Goal: Information Seeking & Learning: Learn about a topic

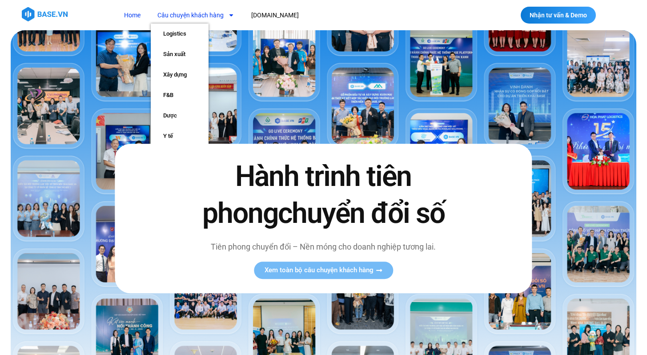
click at [201, 14] on link "Câu chuyện khách hàng" at bounding box center [196, 15] width 90 height 16
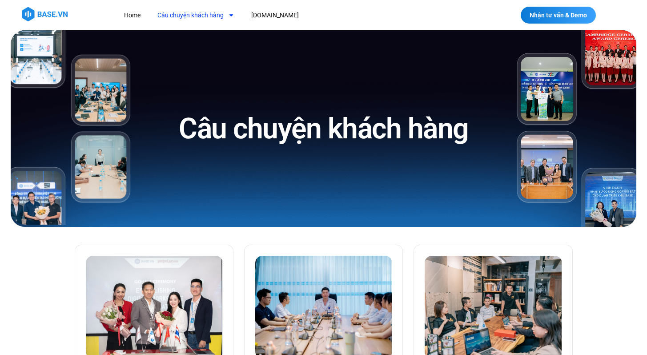
click at [201, 14] on link "Câu chuyện khách hàng" at bounding box center [196, 15] width 90 height 16
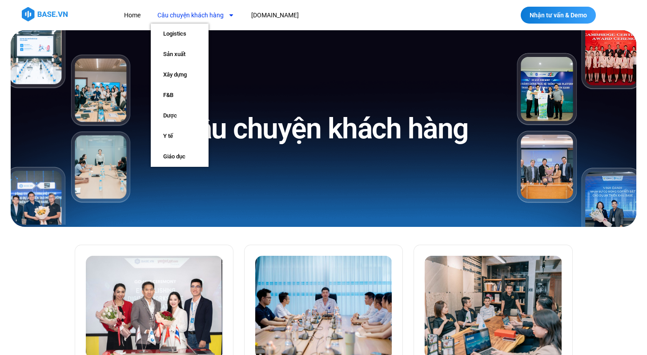
click at [229, 15] on icon "Menu" at bounding box center [231, 15] width 4 height 2
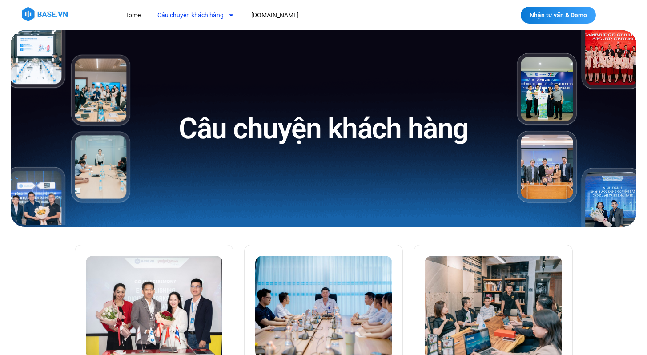
click at [229, 15] on icon "Menu" at bounding box center [231, 15] width 4 height 2
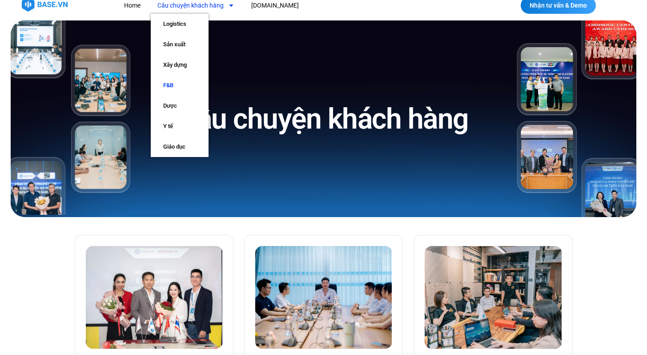
scroll to position [10, 0]
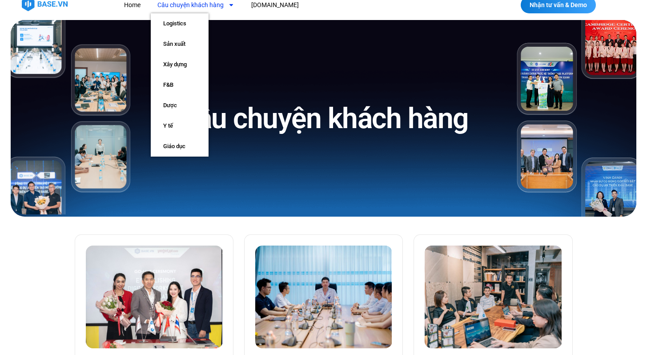
click at [267, 13] on div at bounding box center [323, 5] width 647 height 30
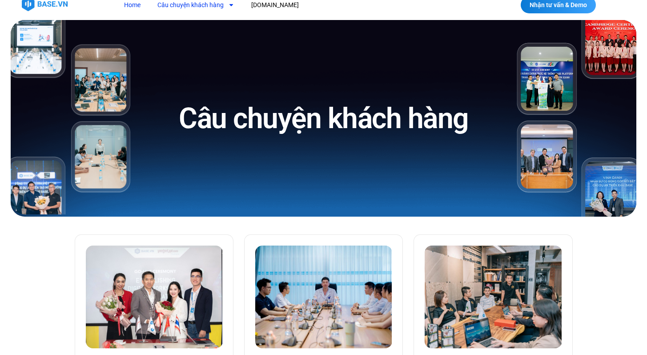
click at [132, 7] on link "Home" at bounding box center [132, 5] width 30 height 16
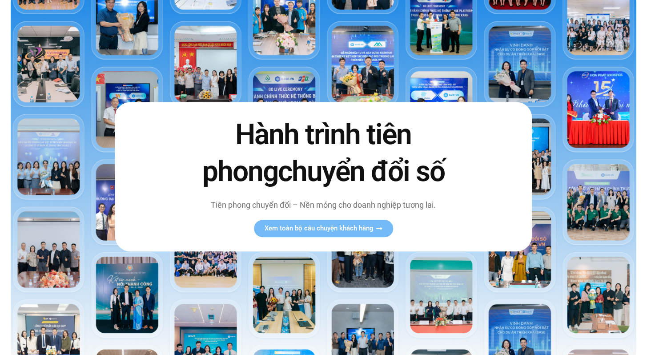
scroll to position [40, 0]
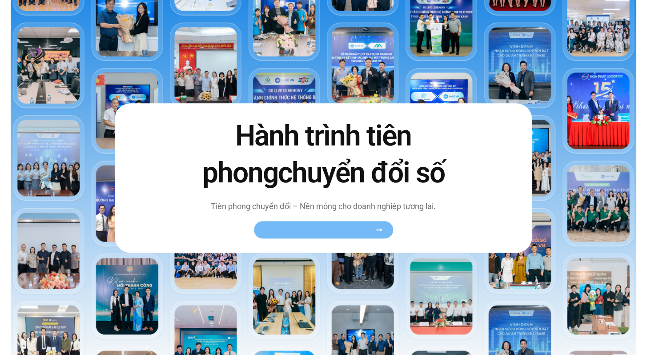
click at [312, 229] on span "Xem toàn bộ câu chuyện khách hàng" at bounding box center [319, 230] width 109 height 7
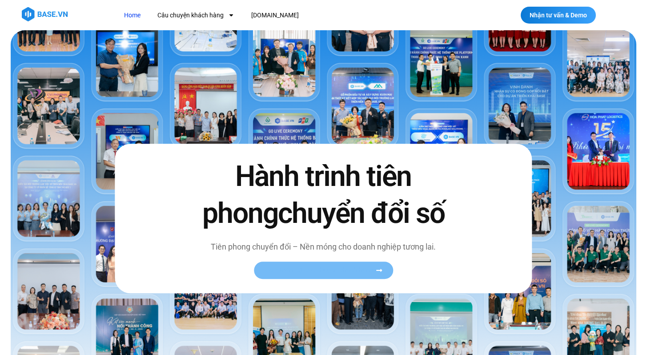
click at [381, 272] on icon at bounding box center [379, 270] width 6 height 3
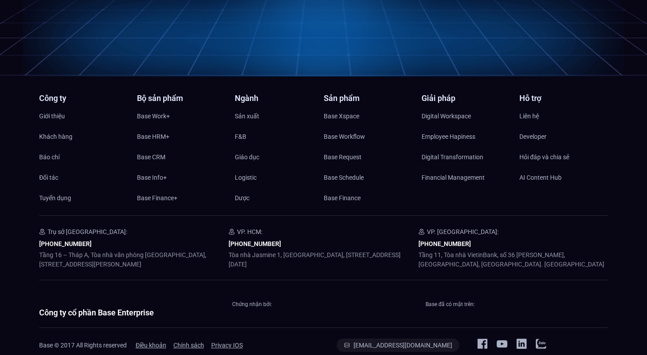
scroll to position [4247, 0]
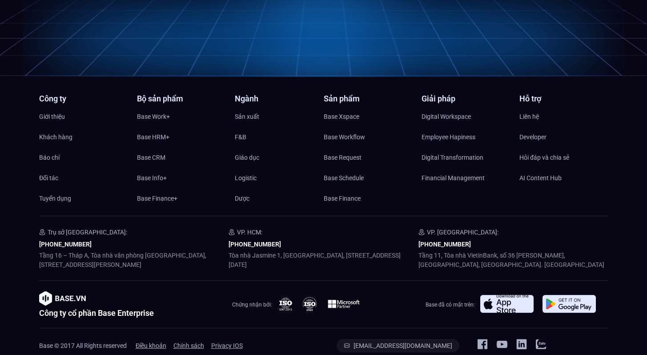
drag, startPoint x: 229, startPoint y: 238, endPoint x: 330, endPoint y: 245, distance: 101.2
click at [330, 251] on p "Tòa nhà Jasmine 1, [GEOGRAPHIC_DATA], [STREET_ADDRESS][DATE]" at bounding box center [324, 260] width 190 height 19
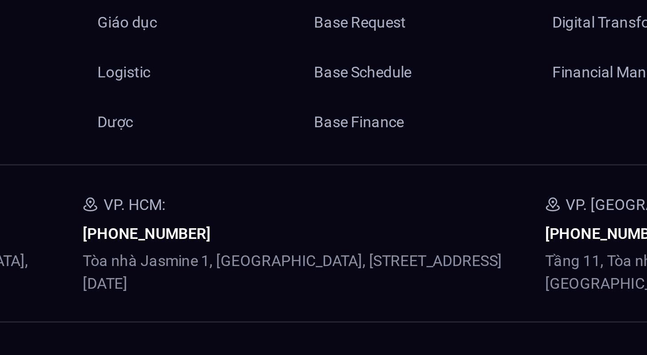
click at [327, 251] on p "Tòa nhà Jasmine 1, [GEOGRAPHIC_DATA], [STREET_ADDRESS][DATE]" at bounding box center [324, 260] width 190 height 19
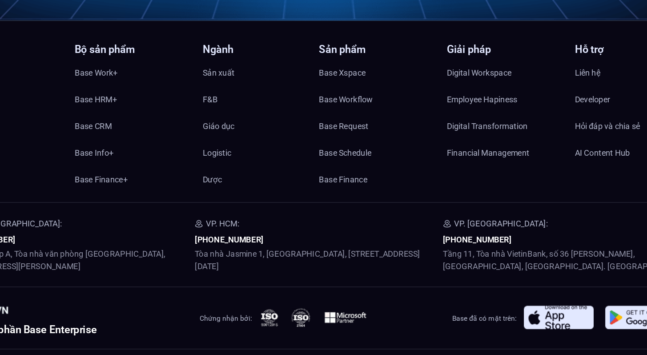
click at [330, 251] on p "Tòa nhà Jasmine 1, [GEOGRAPHIC_DATA], [STREET_ADDRESS][DATE]" at bounding box center [324, 260] width 190 height 19
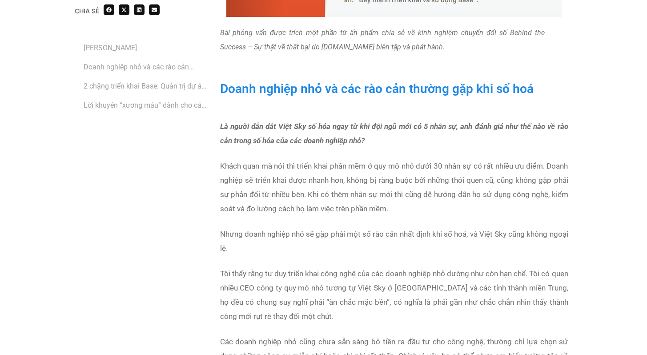
scroll to position [1112, 0]
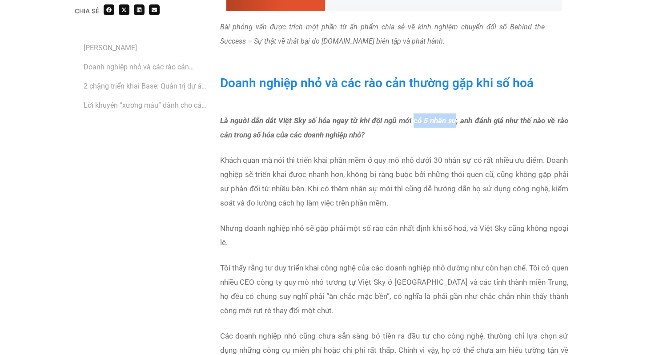
drag, startPoint x: 414, startPoint y: 78, endPoint x: 455, endPoint y: 83, distance: 42.0
click at [455, 116] on strong "Là người dẫn dắt Việt Sky số hóa ngay từ khi đội ngũ mới có 5 nhân sự, anh đánh…" at bounding box center [394, 127] width 348 height 23
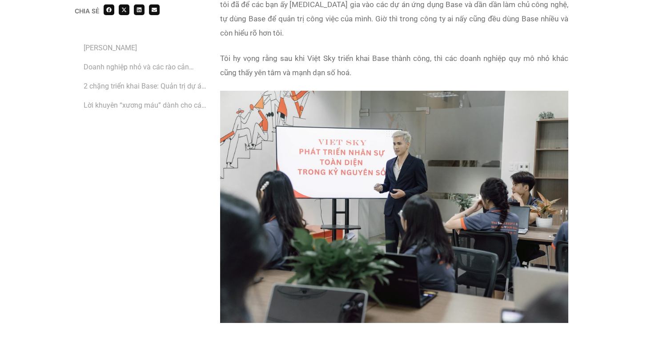
scroll to position [2370, 0]
